Goal: Task Accomplishment & Management: Manage account settings

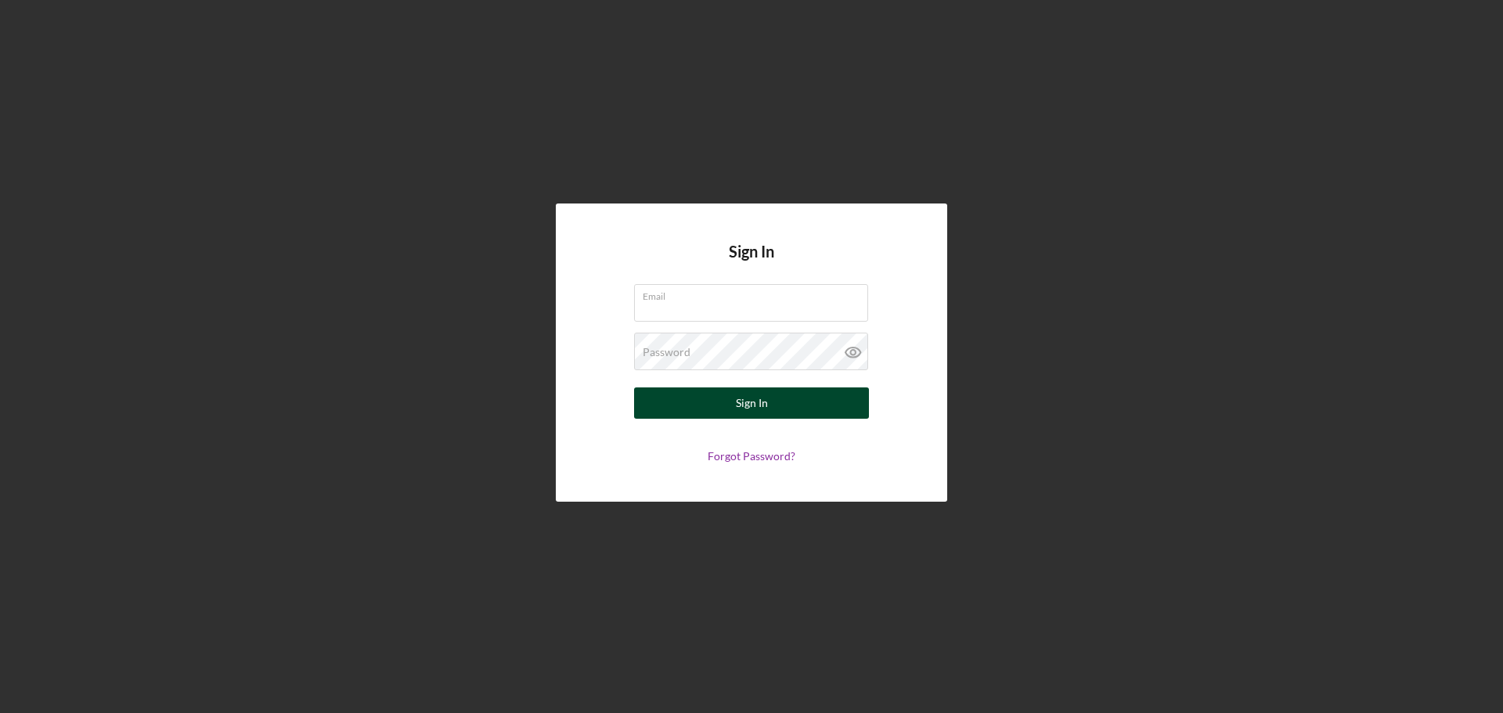
type input "[EMAIL_ADDRESS][DOMAIN_NAME]"
click at [655, 408] on button "Sign In" at bounding box center [751, 403] width 235 height 31
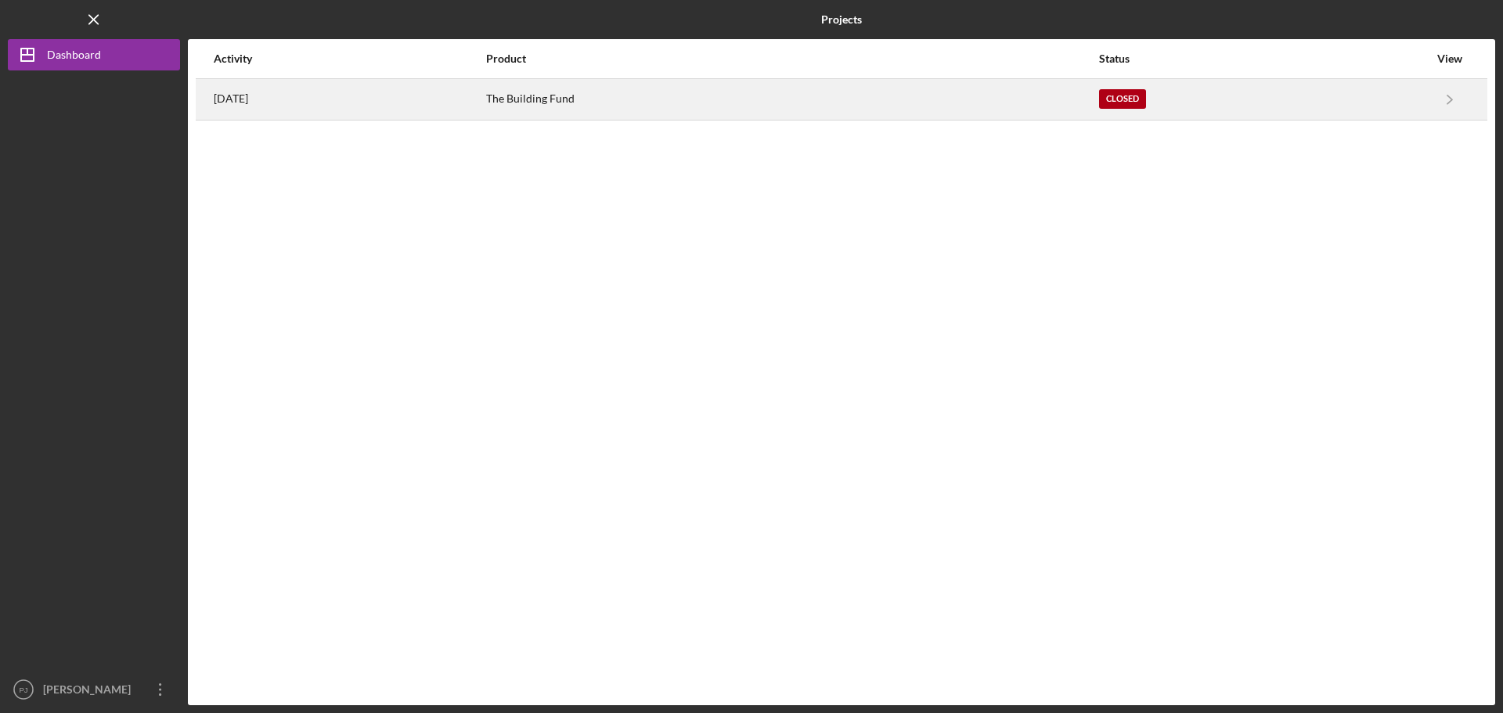
click at [1140, 101] on div "Closed" at bounding box center [1122, 99] width 47 height 20
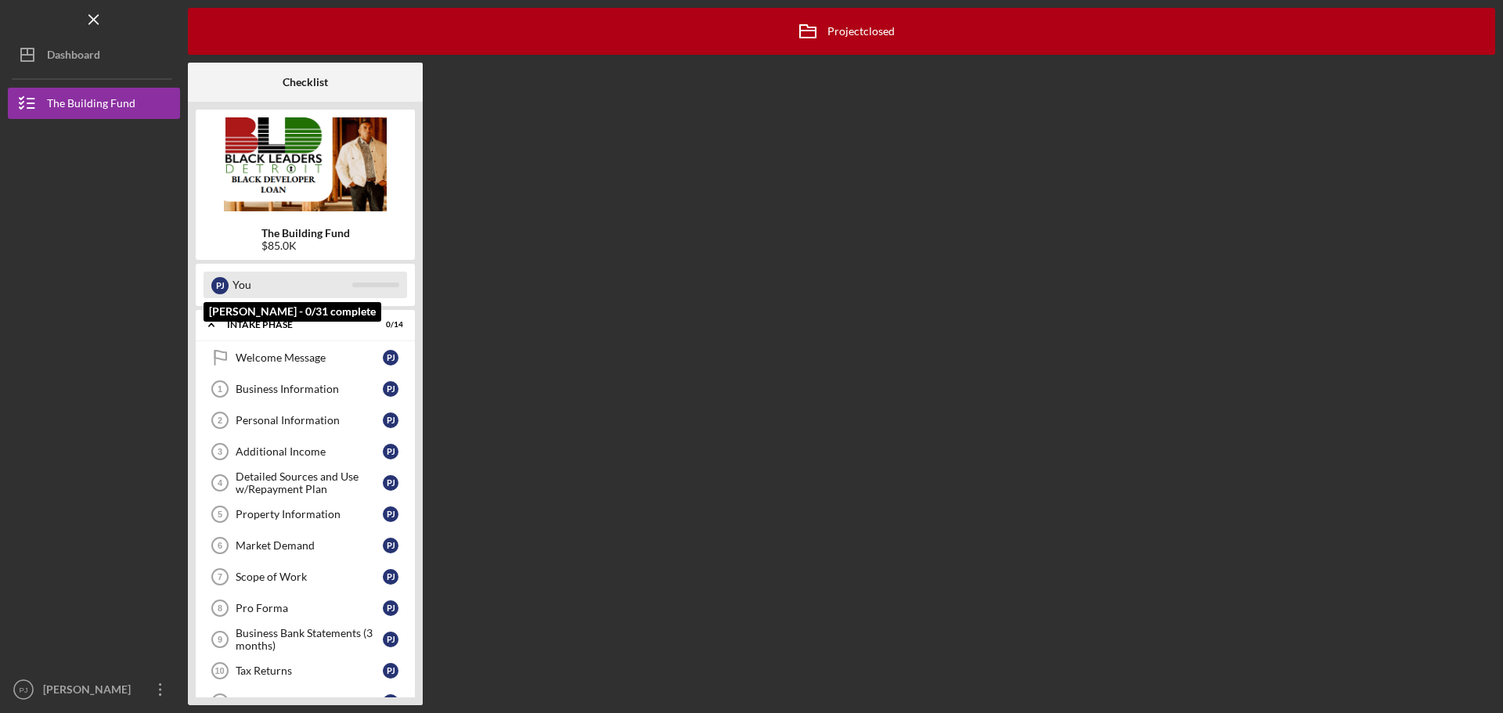
click at [234, 288] on div "You" at bounding box center [293, 285] width 120 height 27
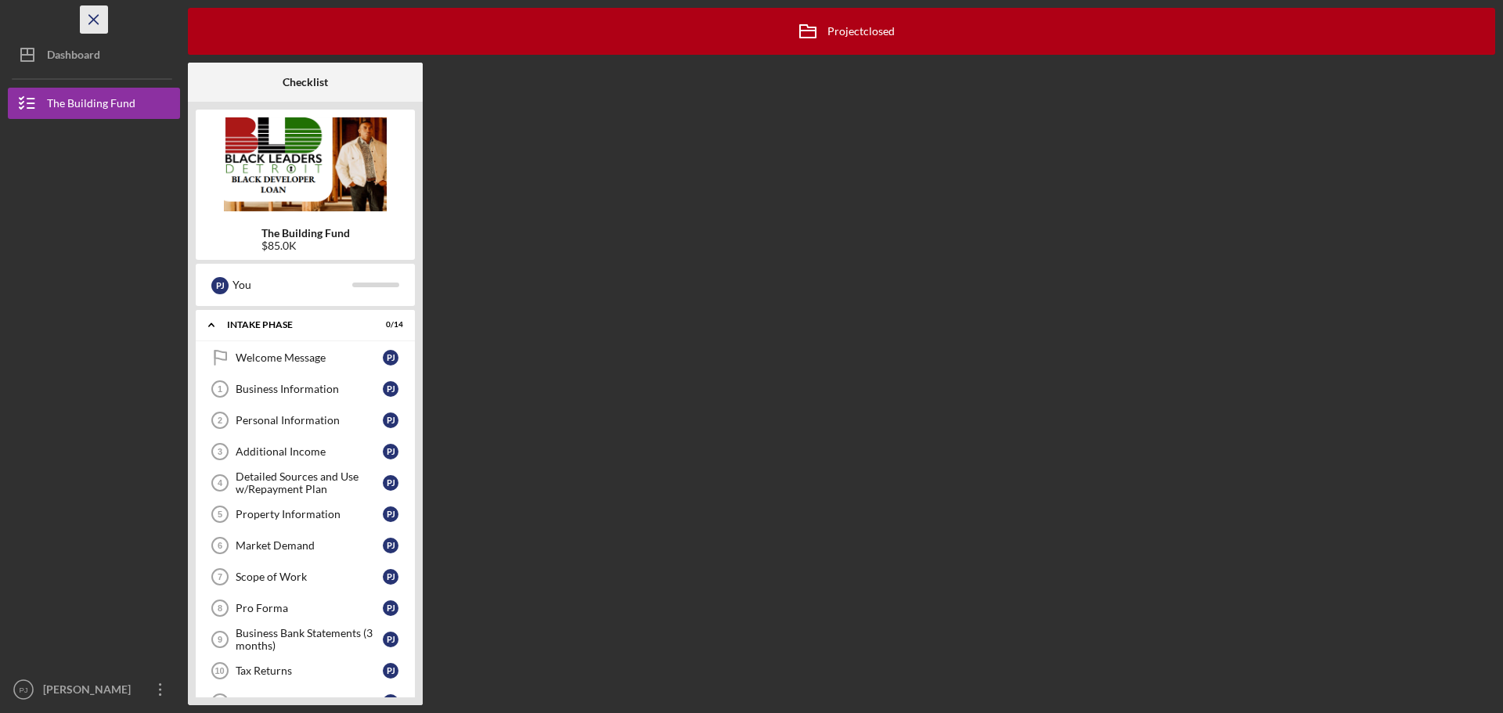
click at [85, 15] on icon "Icon/Menu Close" at bounding box center [94, 19] width 35 height 35
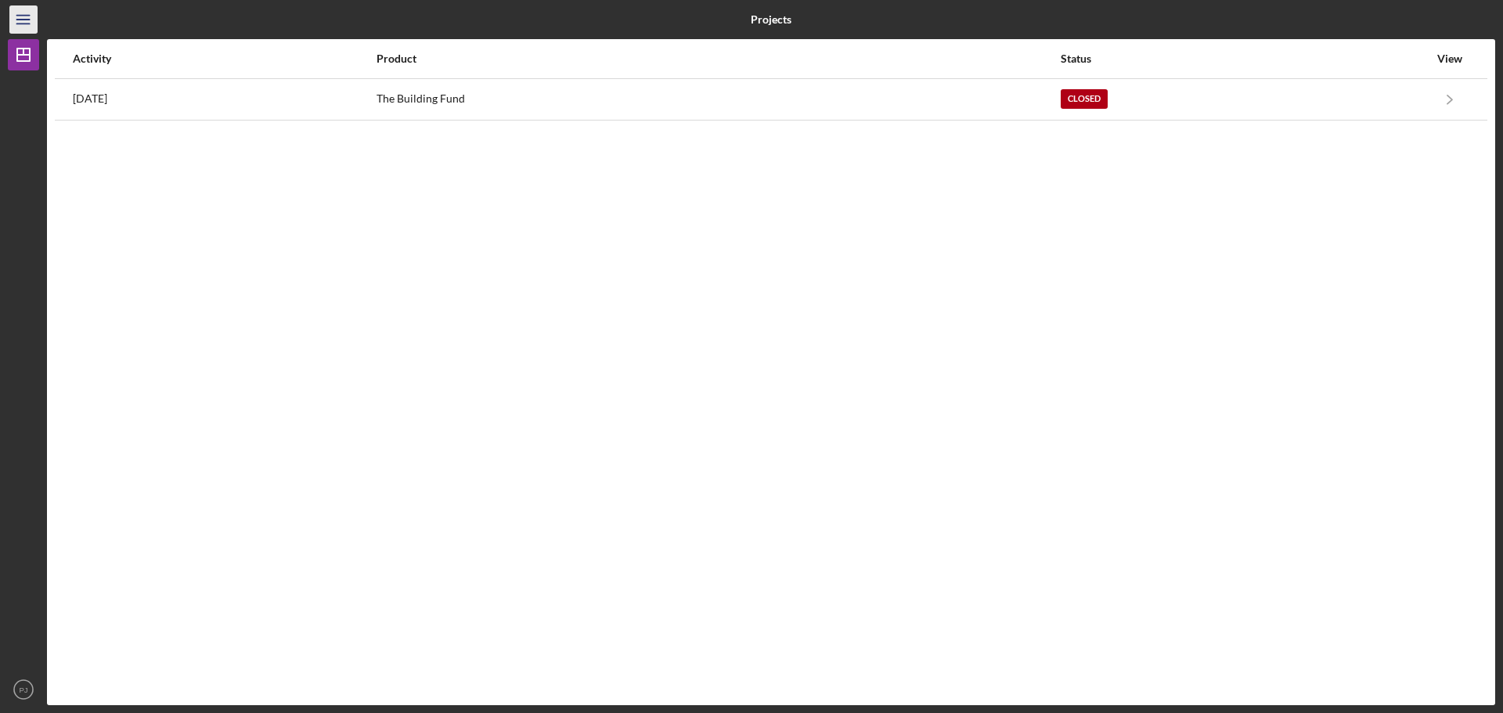
click at [23, 25] on icon "Icon/Menu" at bounding box center [23, 19] width 35 height 35
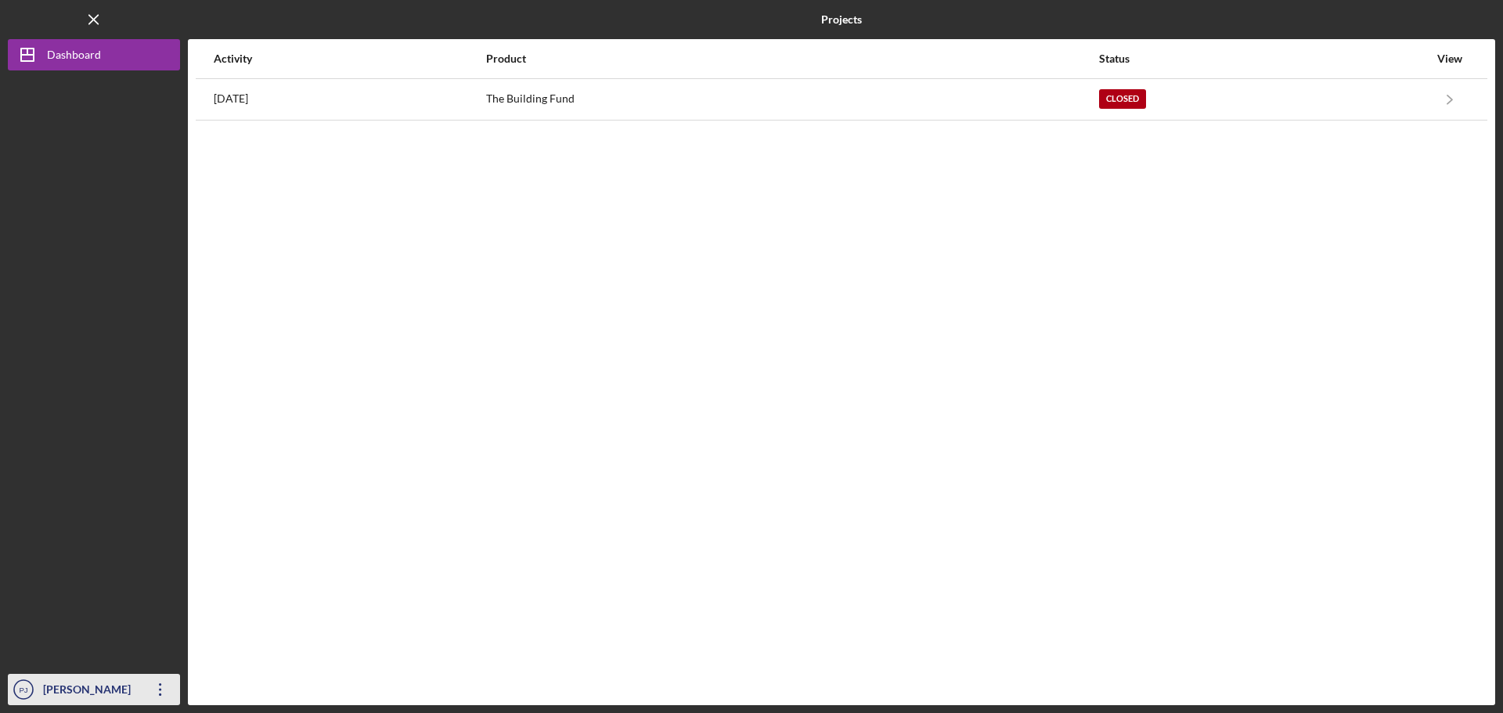
click at [26, 686] on text "PJ" at bounding box center [23, 690] width 9 height 9
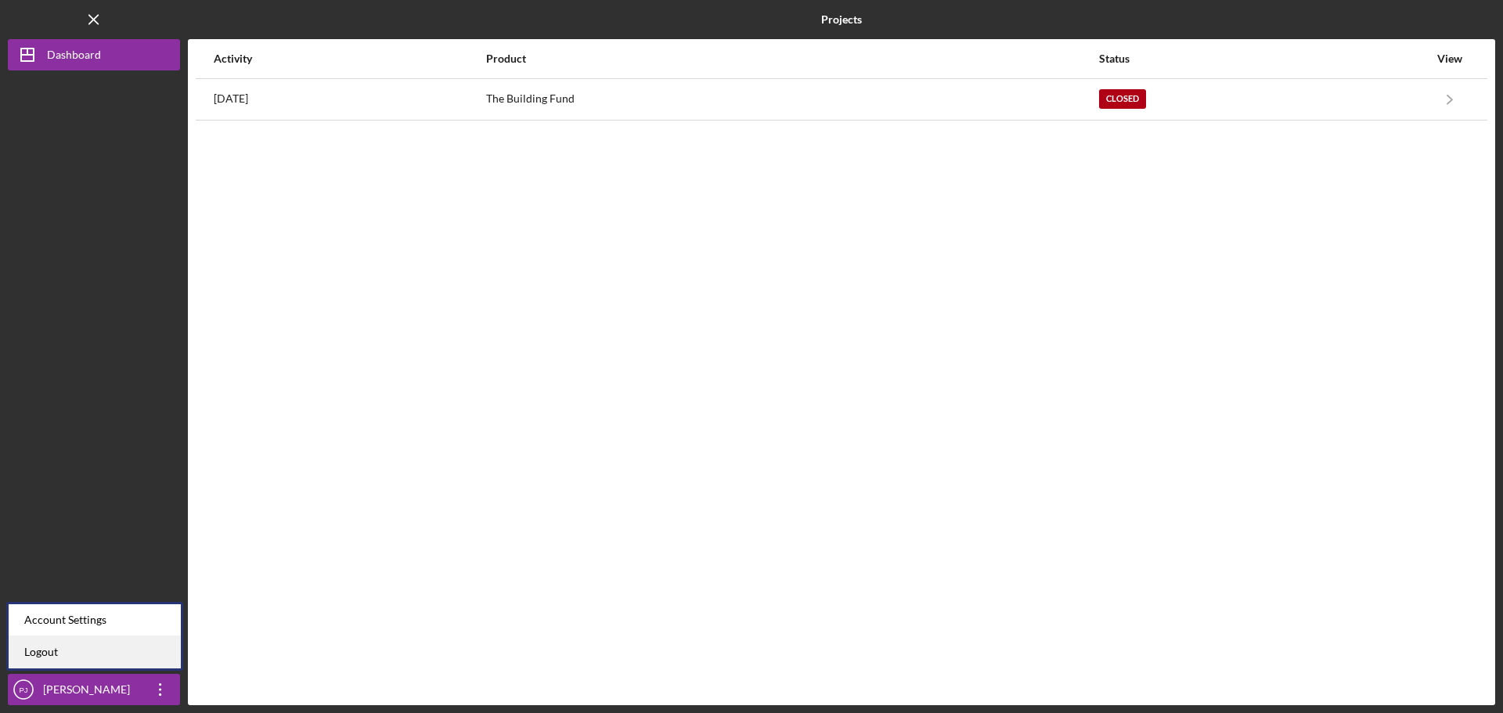
click at [37, 657] on link "Logout" at bounding box center [95, 653] width 172 height 32
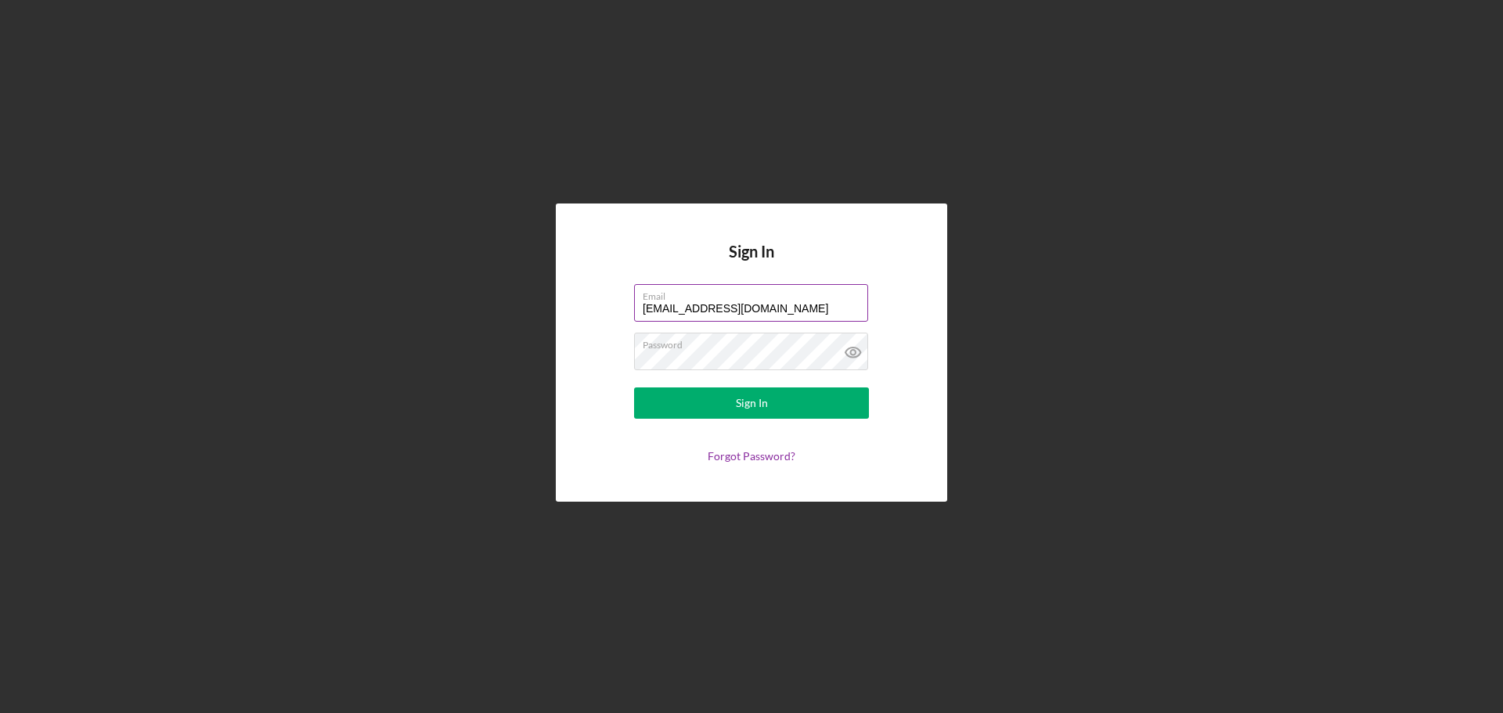
drag, startPoint x: 759, startPoint y: 310, endPoint x: 693, endPoint y: 304, distance: 66.1
click at [693, 304] on input "[EMAIL_ADDRESS][DOMAIN_NAME]" at bounding box center [751, 303] width 234 height 38
type input "learnkpw@gmail.com"
click at [758, 399] on div "Sign In" at bounding box center [752, 403] width 32 height 31
